Goal: Transaction & Acquisition: Purchase product/service

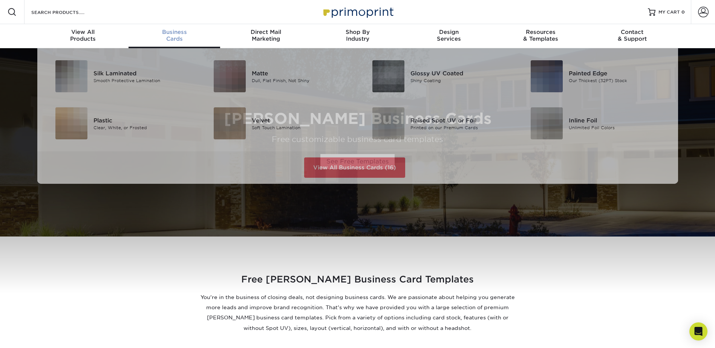
click at [172, 35] on div "Business Cards" at bounding box center [175, 36] width 92 height 14
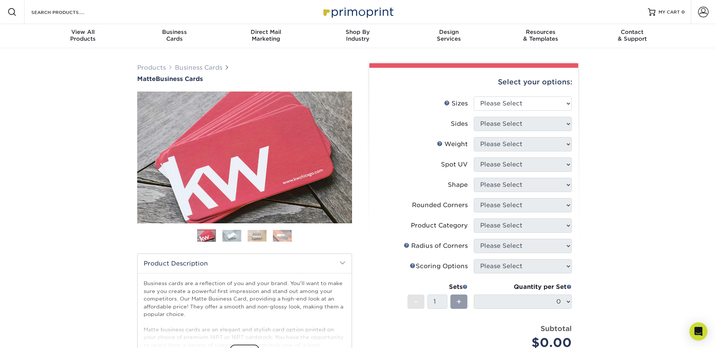
click at [231, 235] on img at bounding box center [231, 236] width 19 height 12
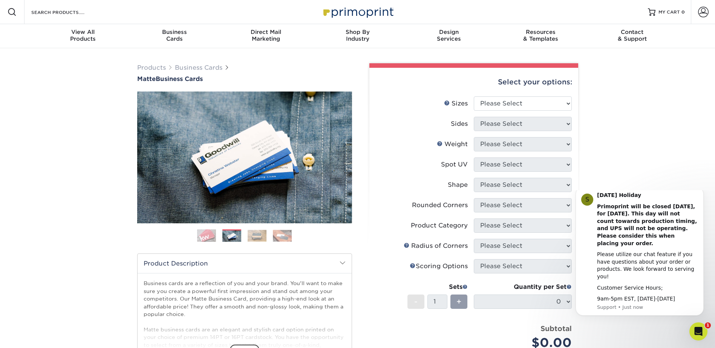
click at [211, 236] on img at bounding box center [206, 236] width 19 height 19
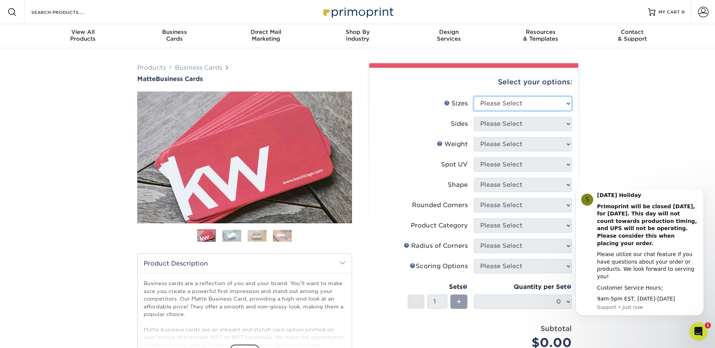
click at [522, 103] on select "Please Select 1.5" x 3.5" - Mini 1.75" x 3.5" - Mini 2" x 2" - Square 2" x 3" -…" at bounding box center [523, 103] width 98 height 14
click at [348, 157] on div "Next" at bounding box center [244, 158] width 215 height 132
click at [348, 157] on link "Next" at bounding box center [340, 157] width 15 height 15
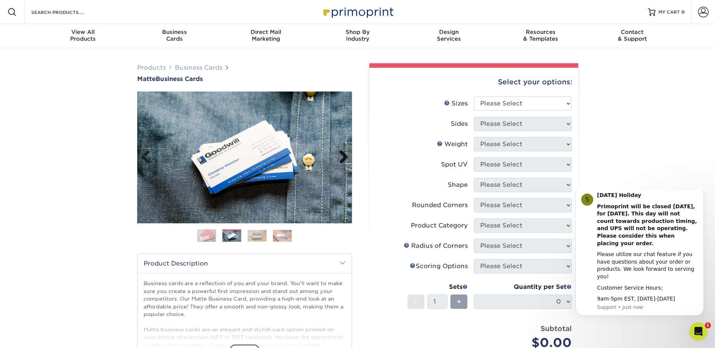
click at [345, 157] on link "Next" at bounding box center [340, 157] width 15 height 15
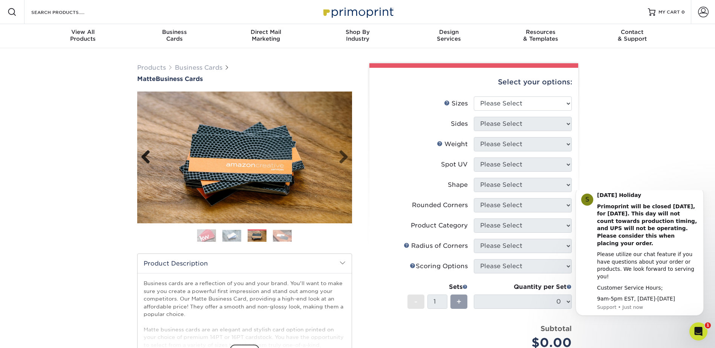
click at [144, 157] on link "Previous" at bounding box center [148, 157] width 15 height 15
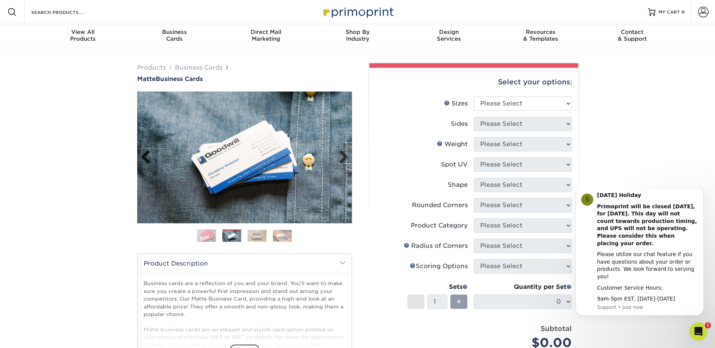
click at [147, 159] on link "Previous" at bounding box center [148, 157] width 15 height 15
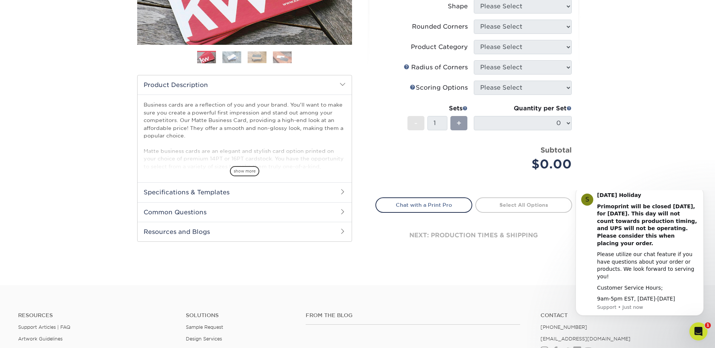
scroll to position [38, 0]
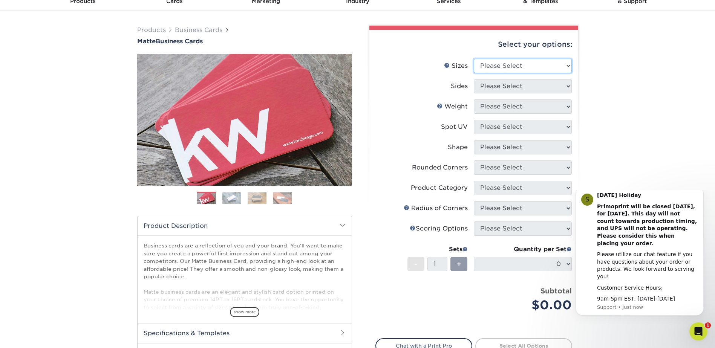
click at [535, 67] on select "Please Select 1.5" x 3.5" - Mini 1.75" x 3.5" - Mini 2" x 2" - Square 2" x 3" -…" at bounding box center [523, 66] width 98 height 14
select select "2.00x3.50"
click at [474, 59] on select "Please Select 1.5" x 3.5" - Mini 1.75" x 3.5" - Mini 2" x 2" - Square 2" x 3" -…" at bounding box center [523, 66] width 98 height 14
click at [543, 86] on select "Please Select Print Both Sides Print Front Only" at bounding box center [523, 86] width 98 height 14
select select "13abbda7-1d64-4f25-8bb2-c179b224825d"
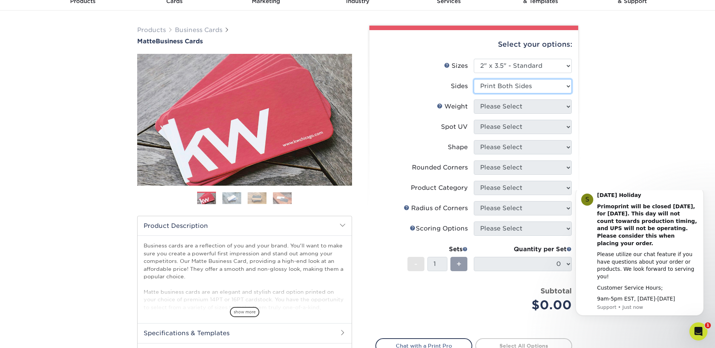
click at [474, 79] on select "Please Select Print Both Sides Print Front Only" at bounding box center [523, 86] width 98 height 14
click at [507, 109] on select "Please Select 16PT 14PT" at bounding box center [523, 106] width 98 height 14
select select "14PT"
click at [474, 99] on select "Please Select 16PT 14PT" at bounding box center [523, 106] width 98 height 14
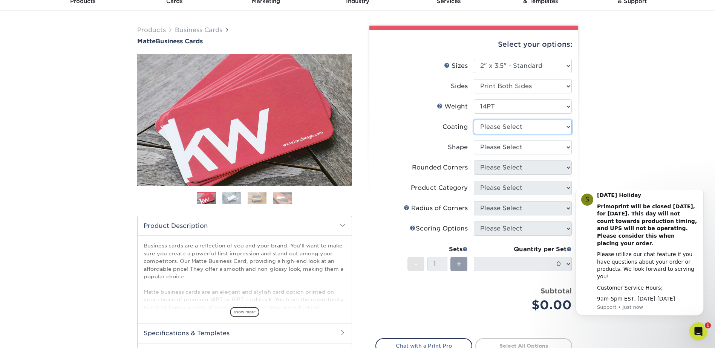
click at [509, 127] on select at bounding box center [523, 127] width 98 height 14
select select "121bb7b5-3b4d-429f-bd8d-bbf80e953313"
click at [474, 120] on select at bounding box center [523, 127] width 98 height 14
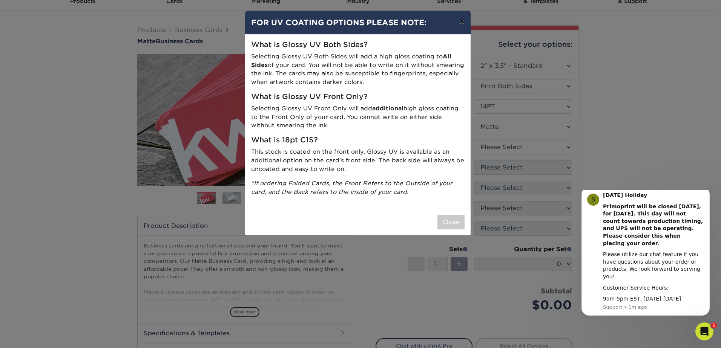
click at [459, 23] on button "×" at bounding box center [461, 21] width 17 height 21
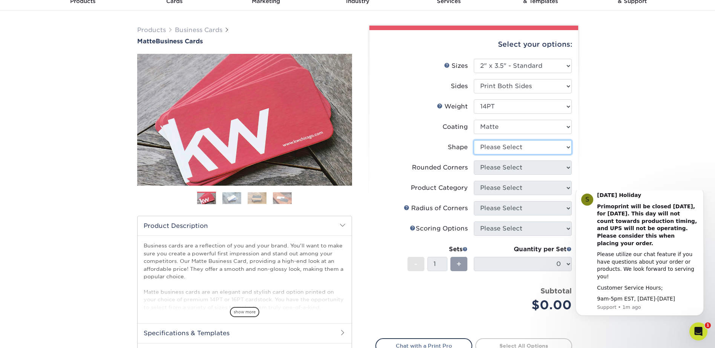
click at [516, 146] on select "Please Select Standard" at bounding box center [523, 147] width 98 height 14
select select "standard"
click at [474, 140] on select "Please Select Standard" at bounding box center [523, 147] width 98 height 14
click at [513, 167] on select "Please Select Yes - Round 2 Corners Yes - Round 4 Corners No" at bounding box center [523, 168] width 98 height 14
select select "7672df9e-0e0a-464d-8e1f-920c575e4da3"
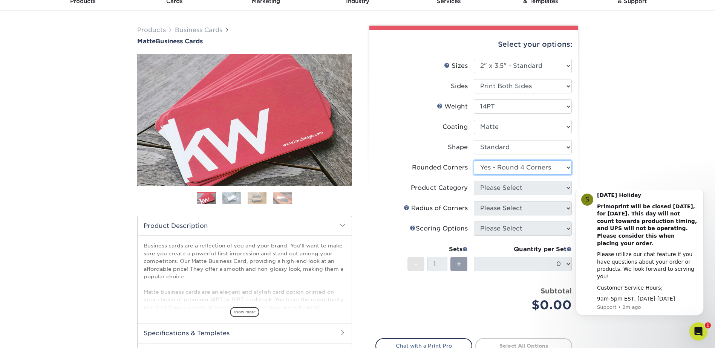
click at [474, 161] on select "Please Select Yes - Round 2 Corners Yes - Round 4 Corners No" at bounding box center [523, 168] width 98 height 14
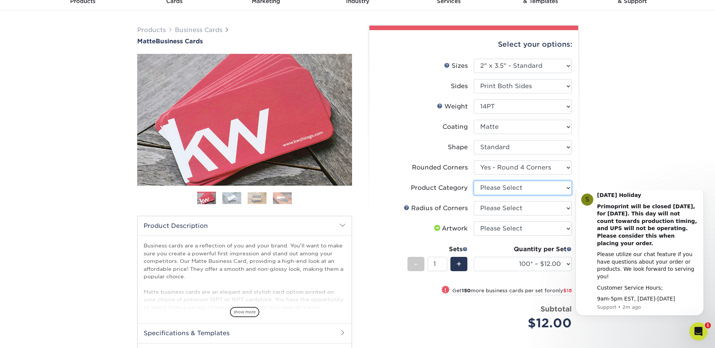
click at [520, 187] on select "Please Select Business Cards" at bounding box center [523, 188] width 98 height 14
select select "3b5148f1-0588-4f88-a218-97bcfdce65c1"
click at [474, 181] on select "Please Select Business Cards" at bounding box center [523, 188] width 98 height 14
click at [514, 206] on select "Please Select Rounded 1/8" Rounded 1/4"" at bounding box center [523, 208] width 98 height 14
select select "589680c7-ee9a-431b-9d12-d7aeb1386a97"
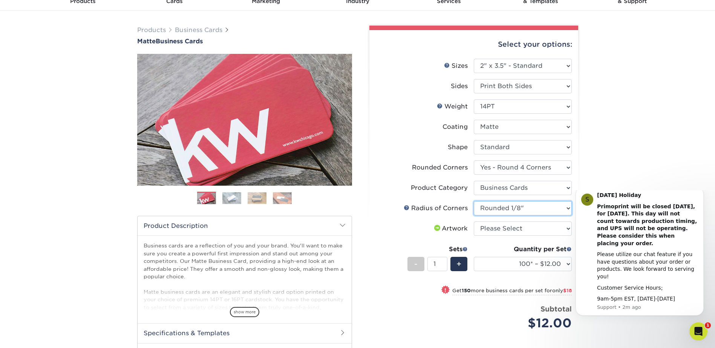
click at [474, 201] on select "Please Select Rounded 1/8" Rounded 1/4"" at bounding box center [523, 208] width 98 height 14
click at [509, 227] on select "Please Select I will upload files I need a design - $100" at bounding box center [523, 229] width 98 height 14
